Goal: Transaction & Acquisition: Purchase product/service

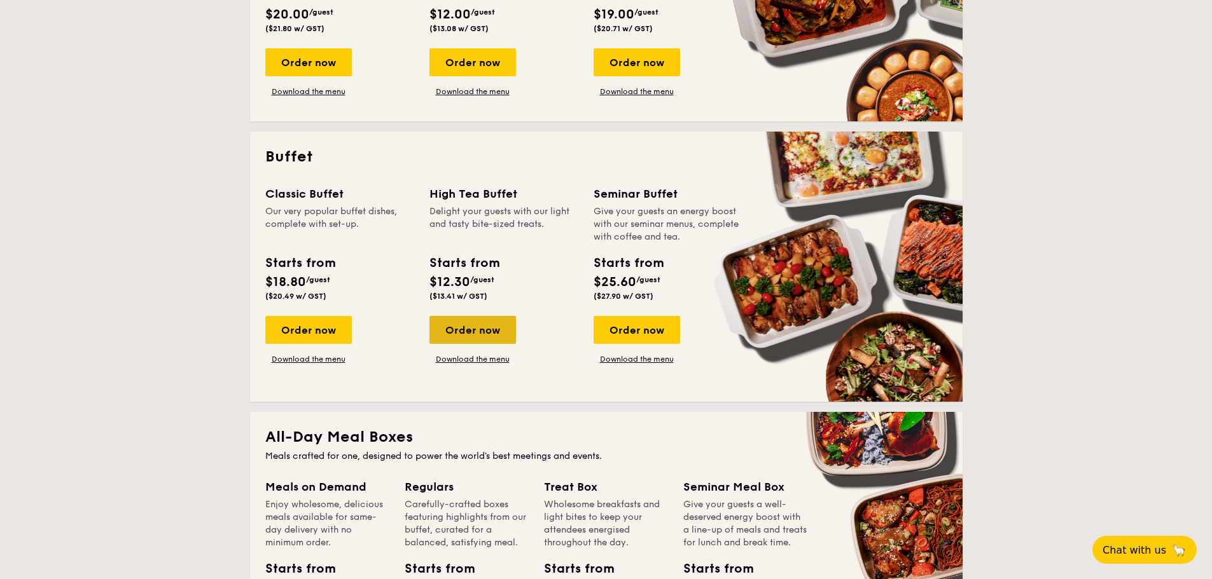
click at [466, 333] on div "Order now" at bounding box center [472, 330] width 86 height 28
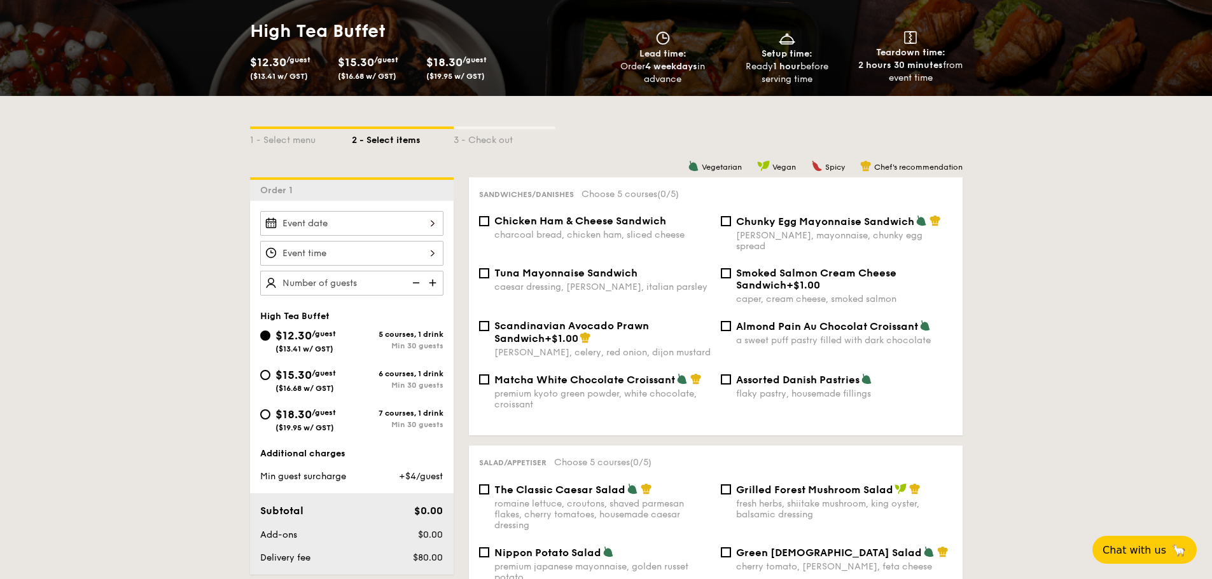
scroll to position [191, 0]
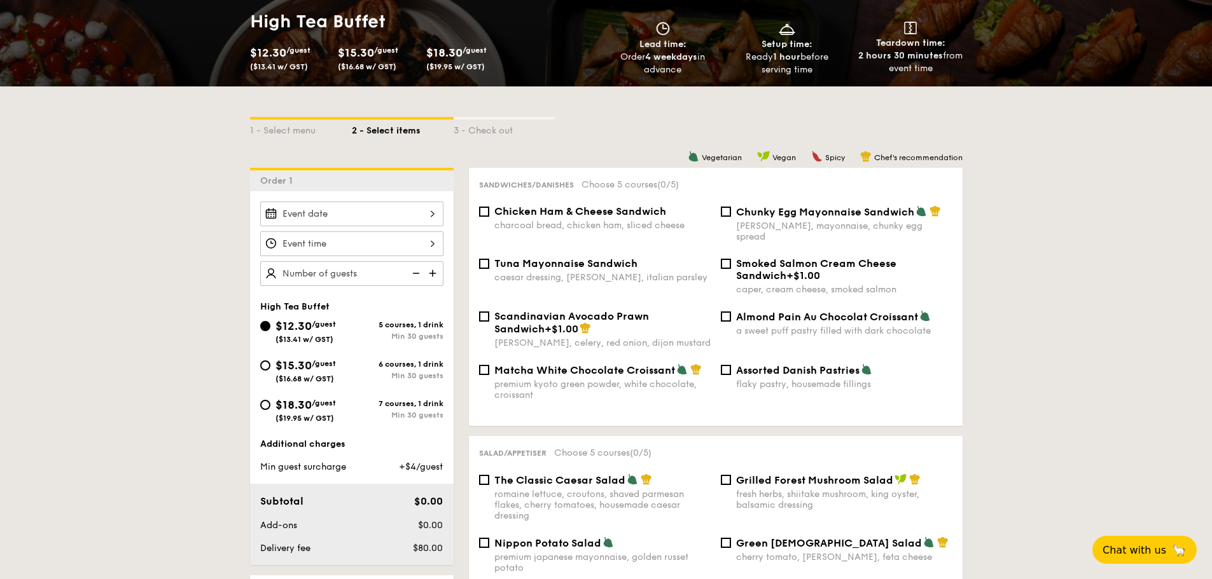
click at [561, 364] on span "Matcha White Chocolate Croissant" at bounding box center [584, 370] width 181 height 12
click at [489, 365] on input "Matcha White Chocolate Croissant premium kyoto green powder, white chocolate, c…" at bounding box center [484, 370] width 10 height 10
checkbox input "true"
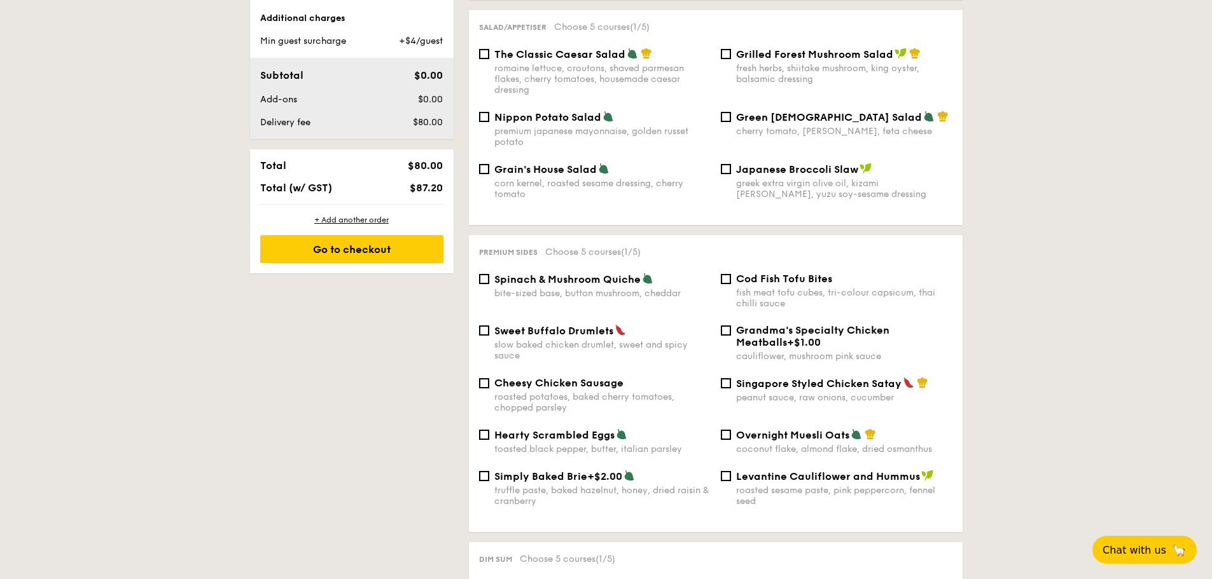
scroll to position [636, 0]
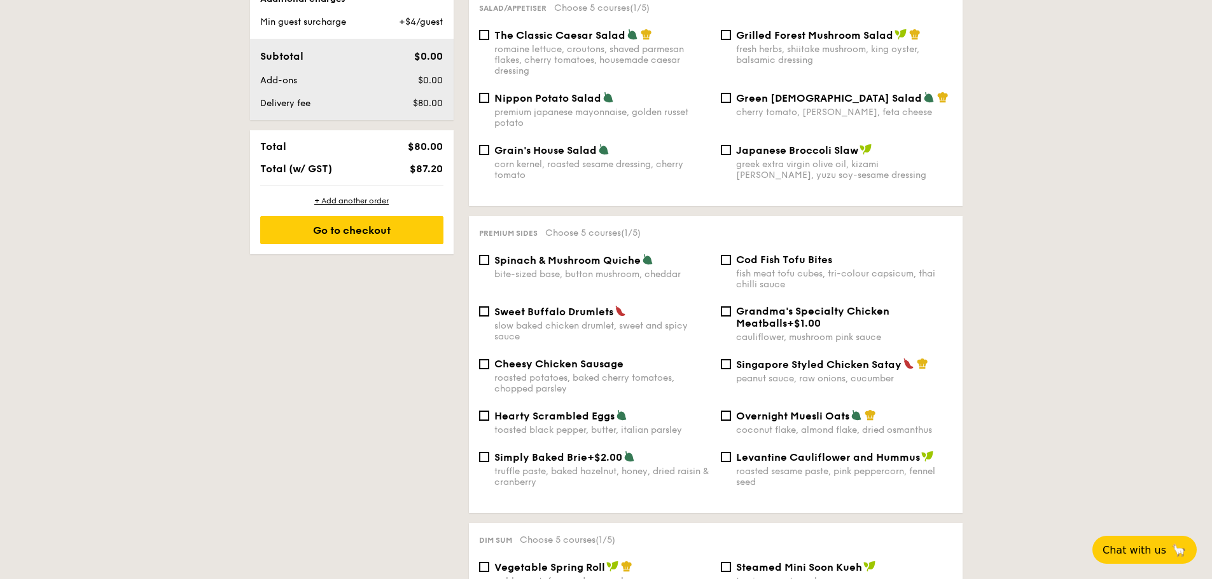
click at [770, 359] on span "Singapore Styled Chicken Satay" at bounding box center [818, 365] width 165 height 12
click at [731, 359] on input "Singapore Styled Chicken Satay peanut sauce, raw onions, cucumber" at bounding box center [726, 364] width 10 height 10
checkbox input "true"
click at [546, 254] on span "Spinach & Mushroom Quiche" at bounding box center [567, 260] width 146 height 12
click at [489, 255] on input "Spinach & Mushroom Quiche bite-sized base, button mushroom, cheddar" at bounding box center [484, 260] width 10 height 10
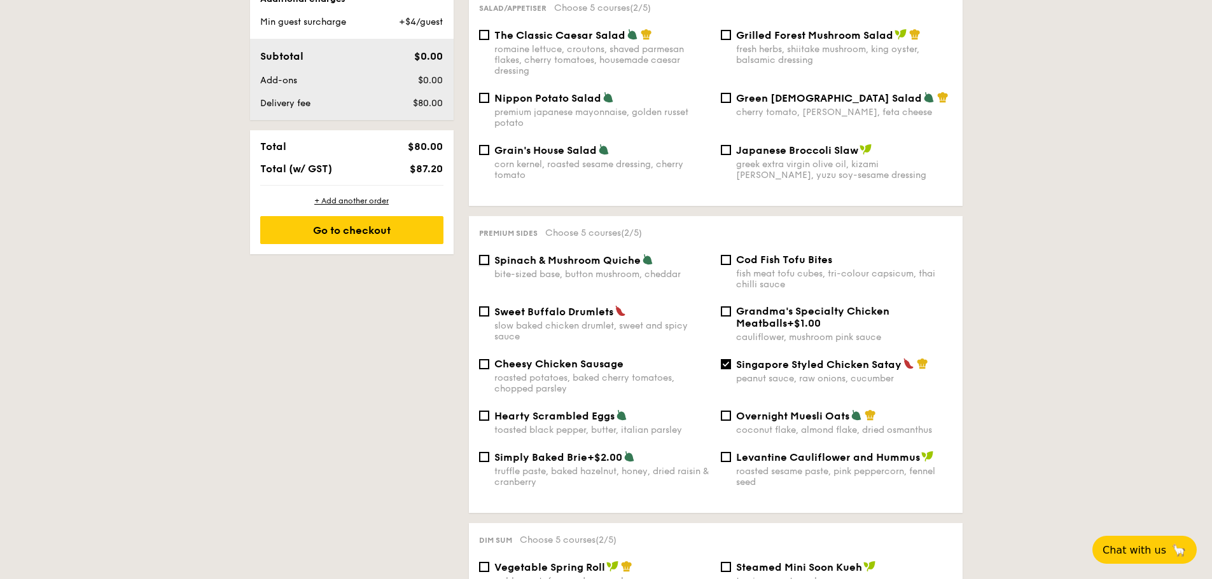
checkbox input "true"
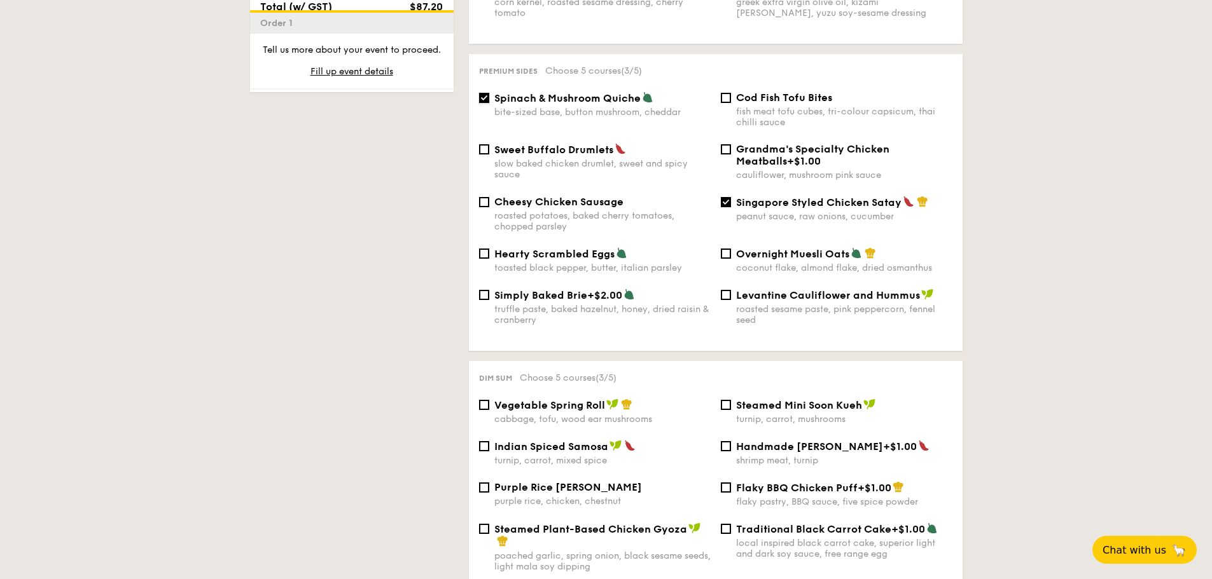
scroll to position [954, 0]
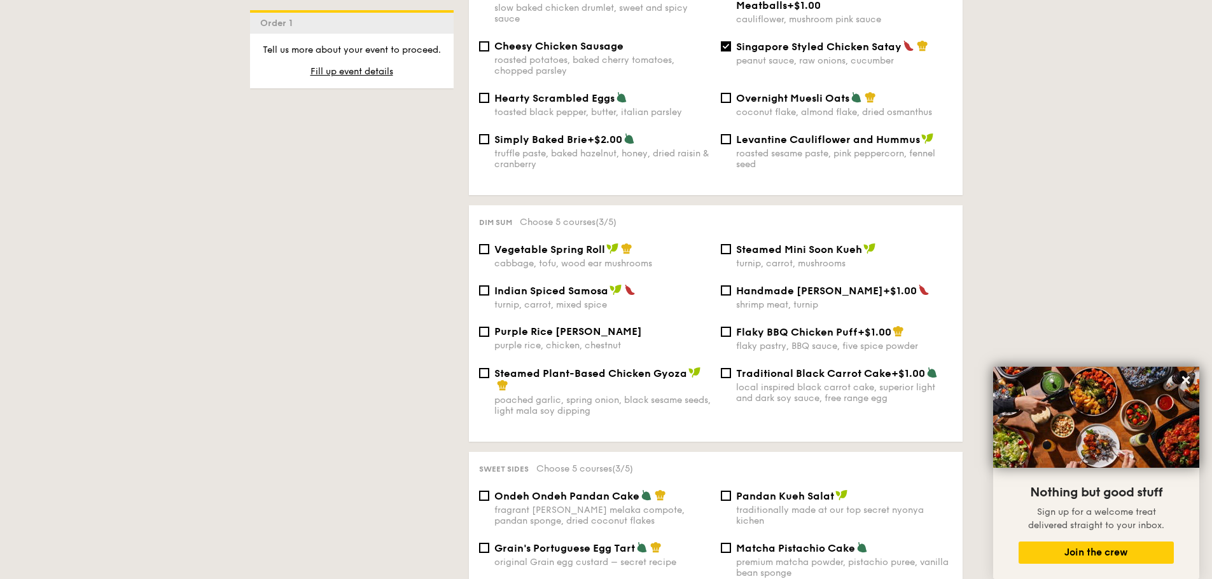
click at [544, 368] on span "Steamed Plant-Based Chicken Gyoza" at bounding box center [590, 374] width 193 height 12
click at [489, 368] on input "Steamed Plant-Based Chicken Gyoza poached garlic, spring onion, black sesame se…" at bounding box center [484, 373] width 10 height 10
click at [546, 368] on span "Steamed Plant-Based Chicken Gyoza" at bounding box center [590, 374] width 193 height 12
click at [489, 368] on input "Steamed Plant-Based Chicken Gyoza poached garlic, spring onion, black sesame se…" at bounding box center [484, 373] width 10 height 10
click at [532, 368] on span "Steamed Plant-Based Chicken Gyoza" at bounding box center [590, 374] width 193 height 12
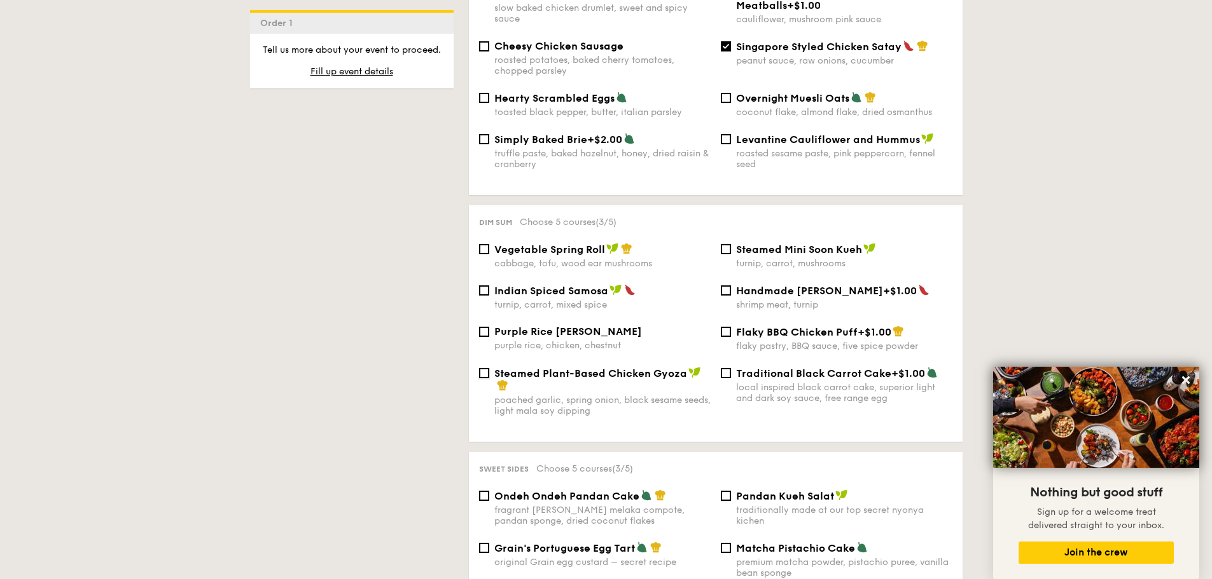
click at [489, 368] on input "Steamed Plant-Based Chicken Gyoza poached garlic, spring onion, black sesame se…" at bounding box center [484, 373] width 10 height 10
checkbox input "true"
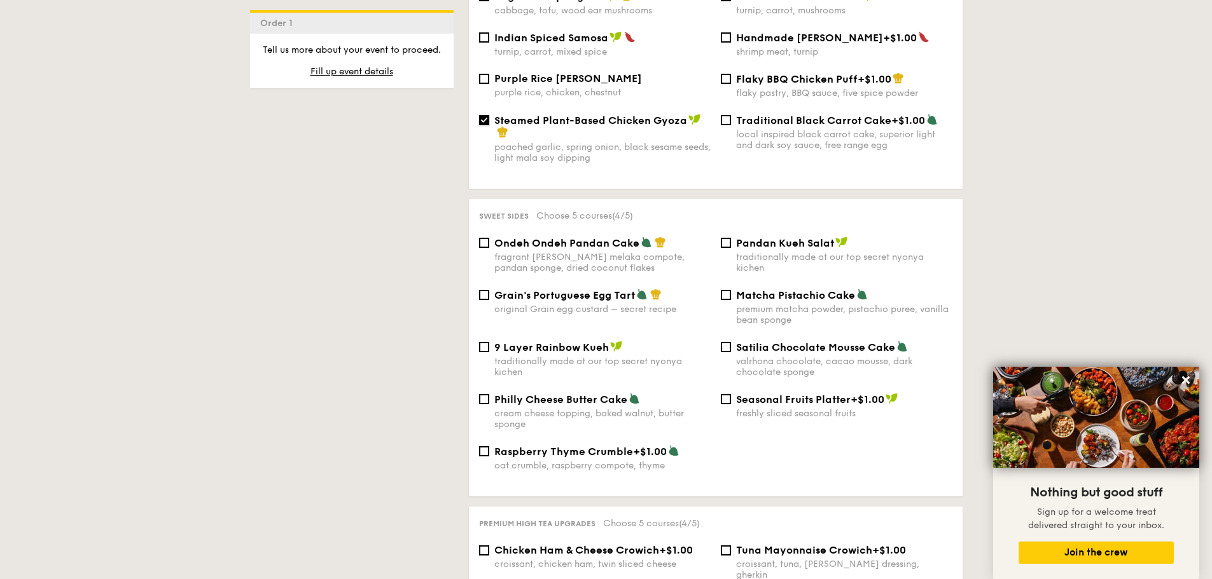
scroll to position [1208, 0]
click at [775, 340] on span "Satilia Chocolate Mousse Cake" at bounding box center [815, 346] width 159 height 12
click at [731, 341] on input "Satilia Chocolate Mousse Cake valrhona chocolate, cacao mousse, dark chocolate …" at bounding box center [726, 346] width 10 height 10
checkbox input "true"
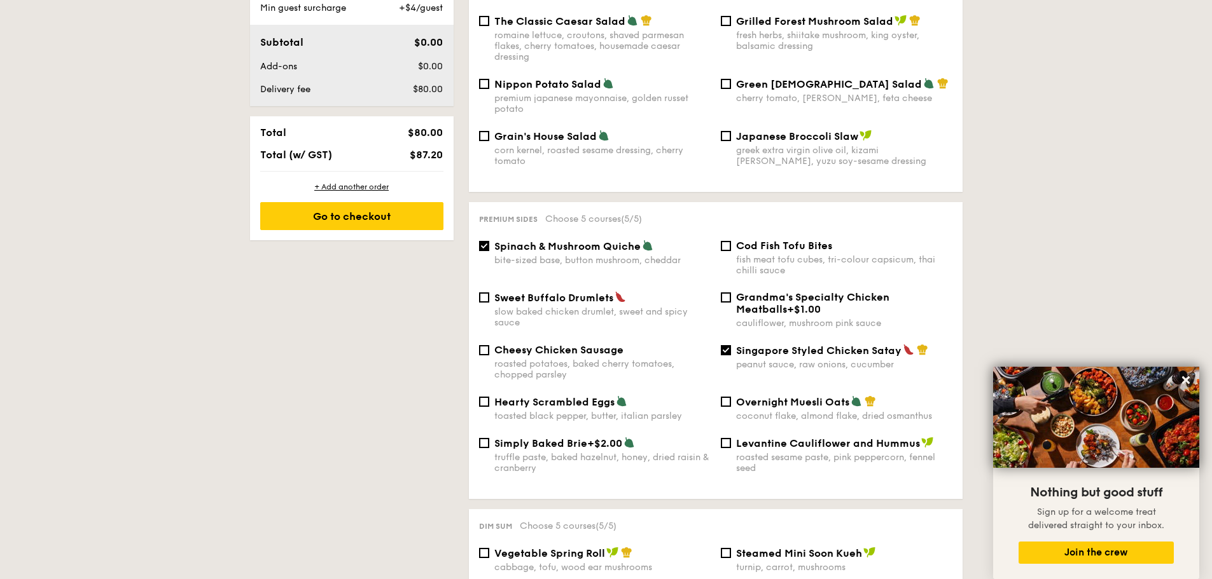
scroll to position [636, 0]
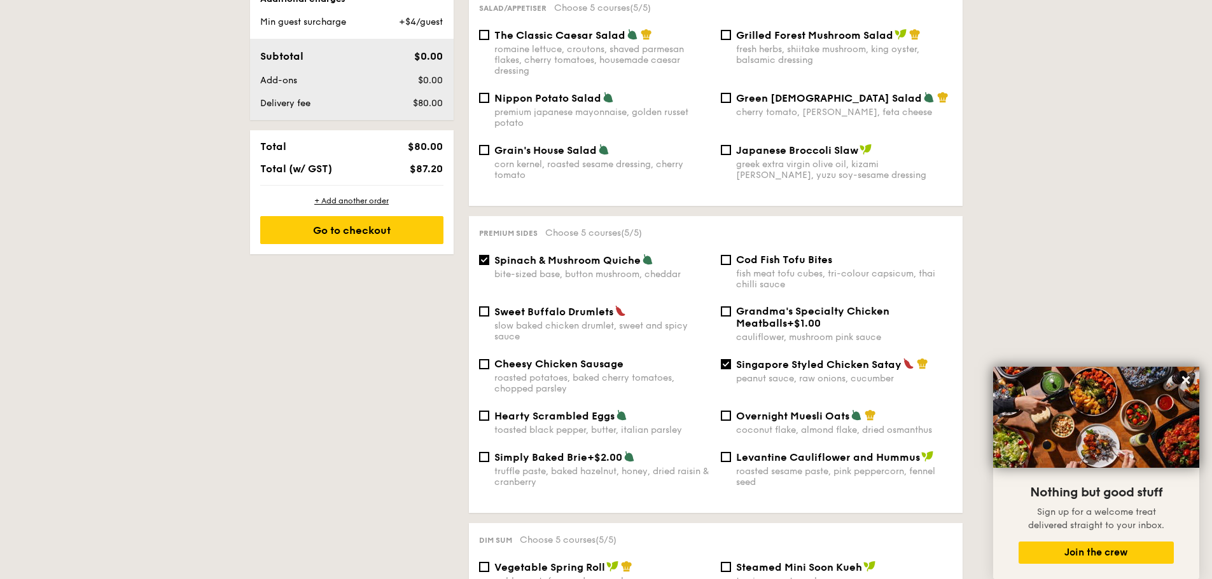
click at [551, 254] on span "Spinach & Mushroom Quiche" at bounding box center [567, 260] width 146 height 12
click at [489, 255] on input "Spinach & Mushroom Quiche bite-sized base, button mushroom, cheddar" at bounding box center [484, 260] width 10 height 10
checkbox input "false"
click at [747, 254] on span "Cod Fish Tofu Bites" at bounding box center [784, 260] width 96 height 12
click at [731, 255] on input "Cod Fish Tofu Bites fish meat tofu cubes, tri-colour capsicum, thai chilli sauce" at bounding box center [726, 260] width 10 height 10
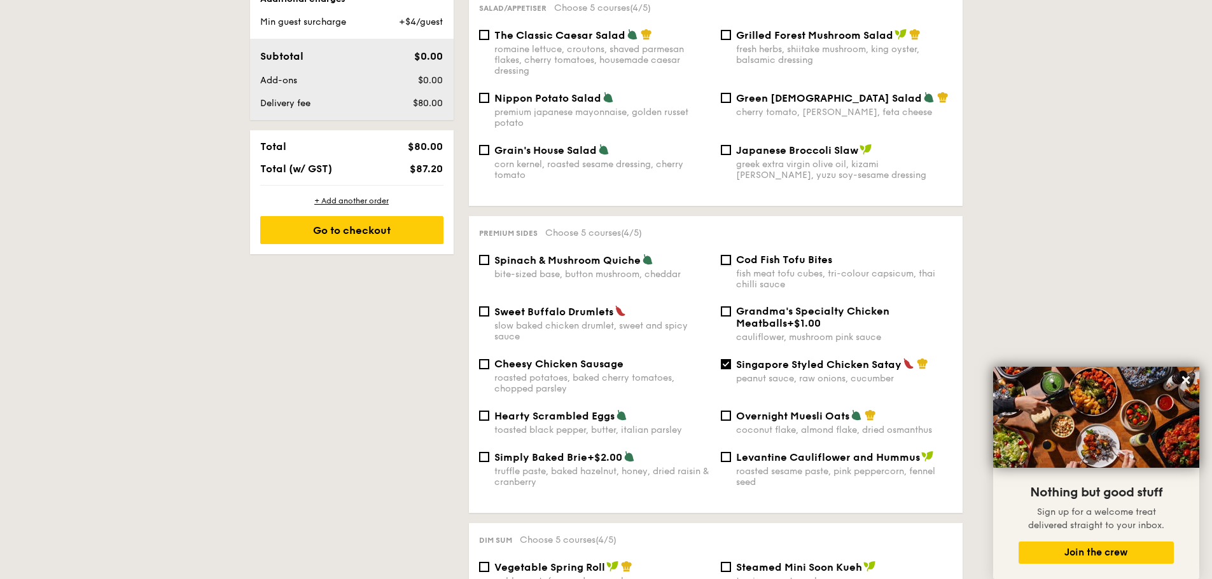
checkbox input "true"
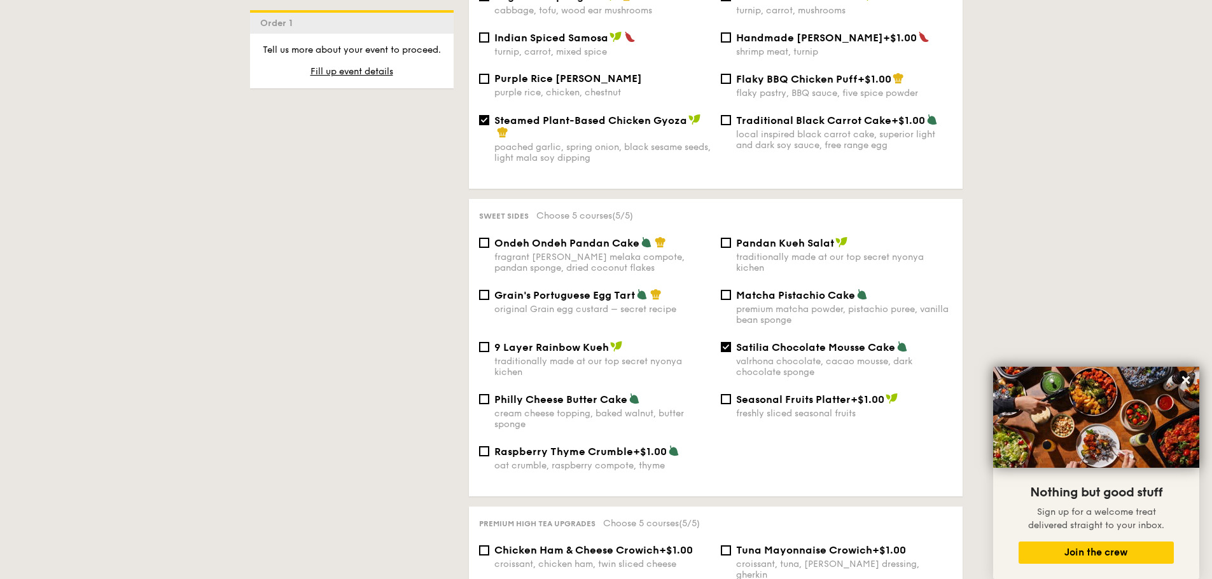
scroll to position [1208, 0]
click at [555, 236] on span "Ondeh Ondeh Pandan Cake" at bounding box center [566, 242] width 145 height 12
click at [489, 237] on input "Ondeh Ondeh Pandan Cake fragrant [PERSON_NAME] melaka compote, pandan sponge, d…" at bounding box center [484, 242] width 10 height 10
checkbox input "true"
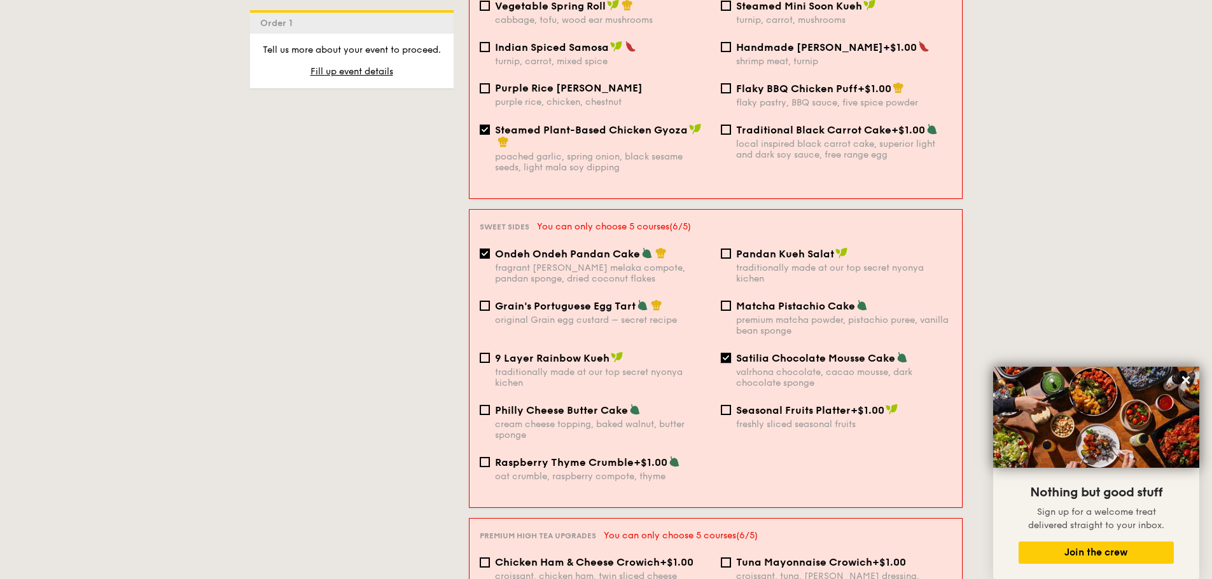
click at [726, 353] on input "Satilia Chocolate Mousse Cake valrhona chocolate, cacao mousse, dark chocolate …" at bounding box center [726, 358] width 10 height 10
checkbox input "false"
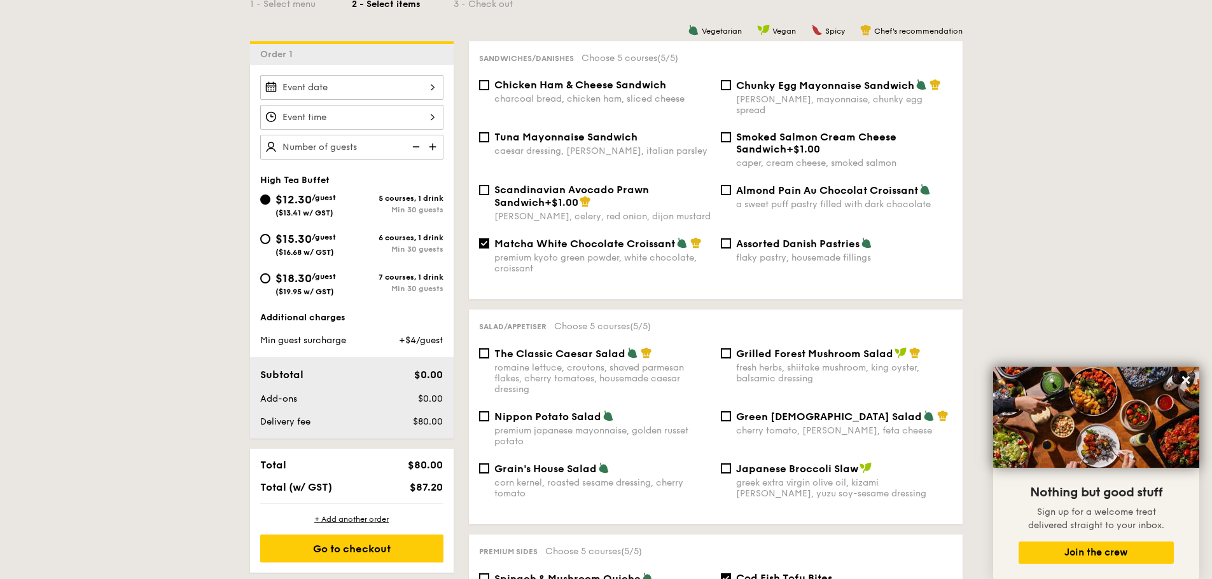
scroll to position [318, 0]
